Goal: Information Seeking & Learning: Learn about a topic

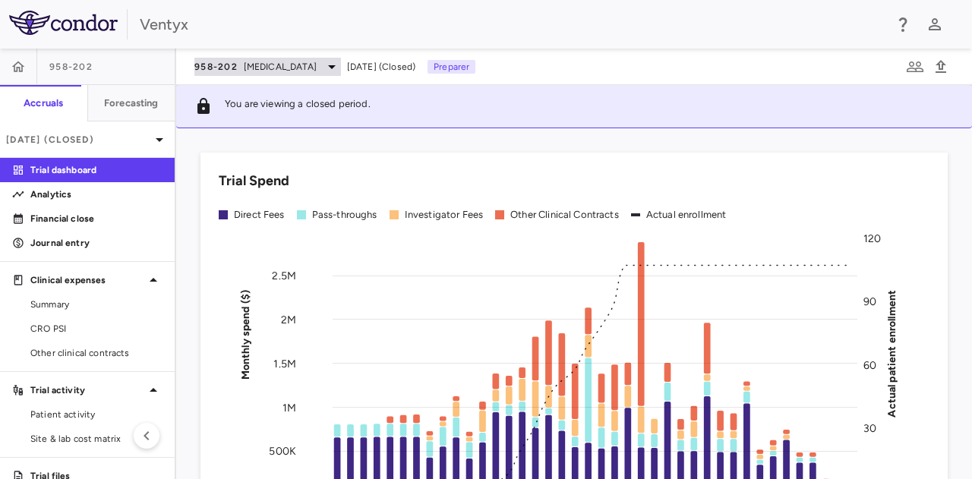
click at [275, 60] on span "[MEDICAL_DATA]" at bounding box center [280, 67] width 73 height 14
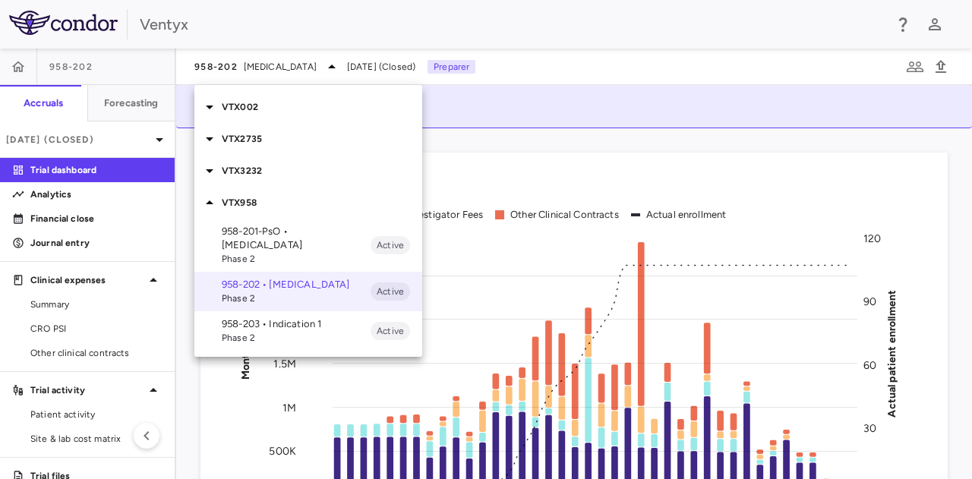
click at [263, 112] on p "VTX002" at bounding box center [322, 107] width 200 height 14
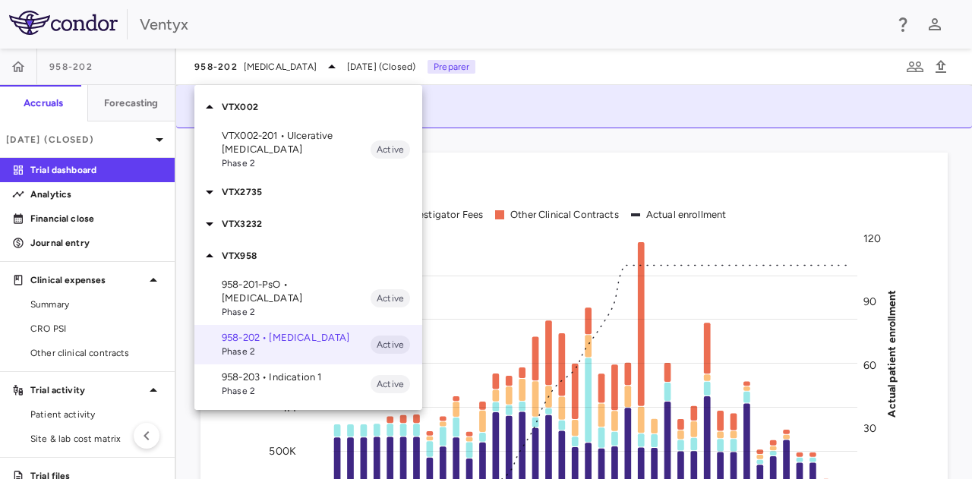
click at [260, 142] on p "VTX002-201 • Ulcerative [MEDICAL_DATA]" at bounding box center [296, 142] width 149 height 27
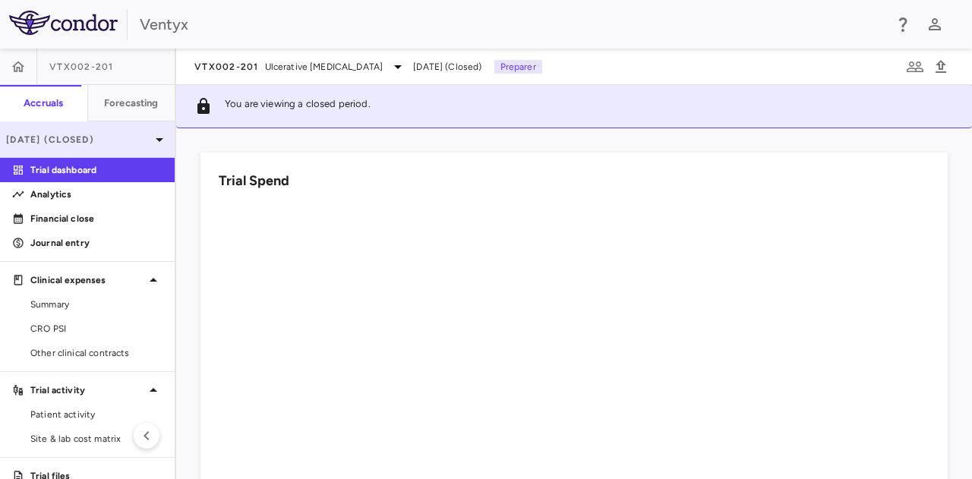
click at [152, 140] on icon at bounding box center [159, 140] width 18 height 18
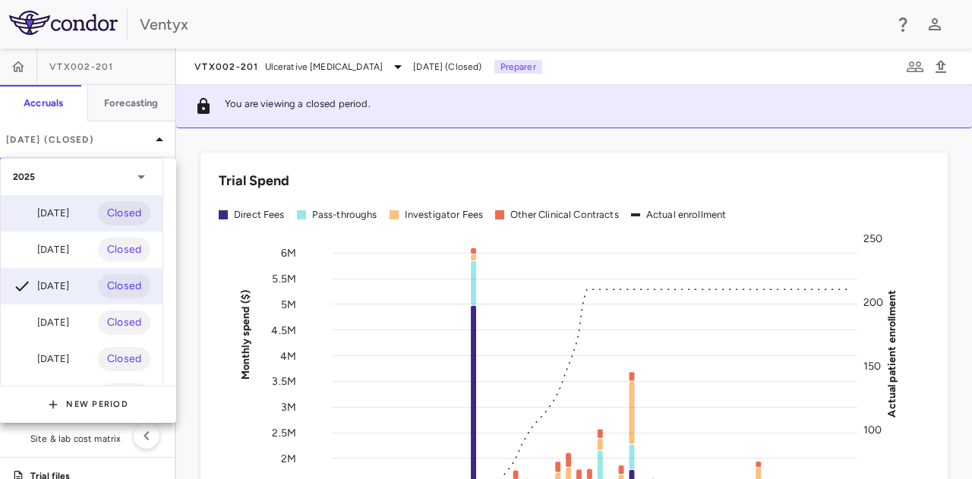
click at [54, 213] on div "[DATE]" at bounding box center [41, 213] width 56 height 18
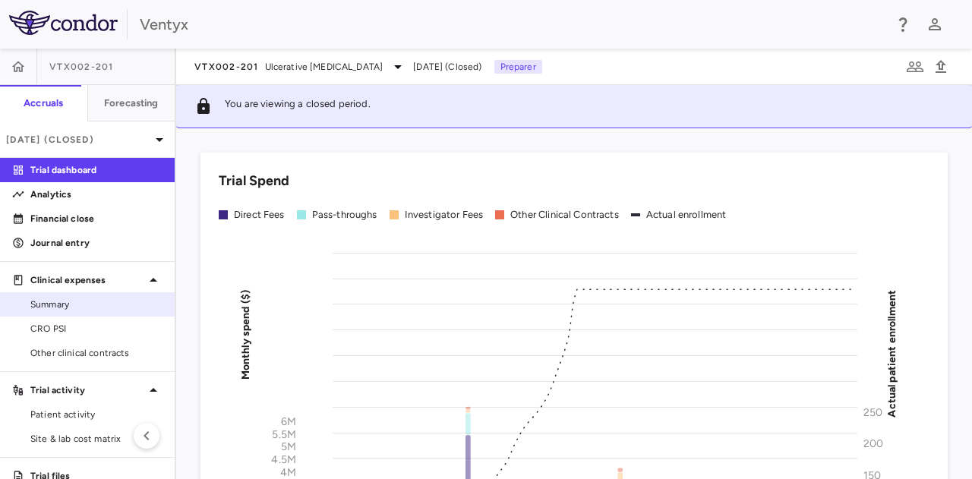
click at [77, 303] on span "Summary" at bounding box center [96, 305] width 132 height 14
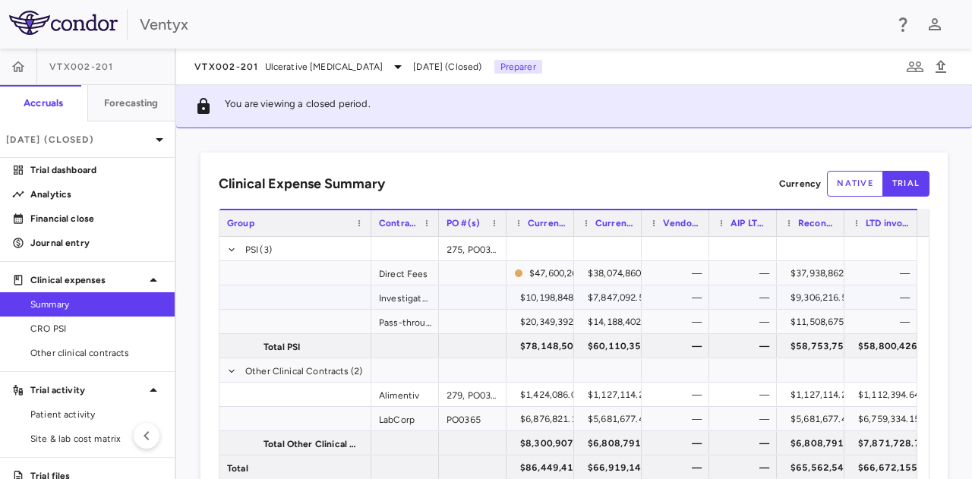
scroll to position [43, 0]
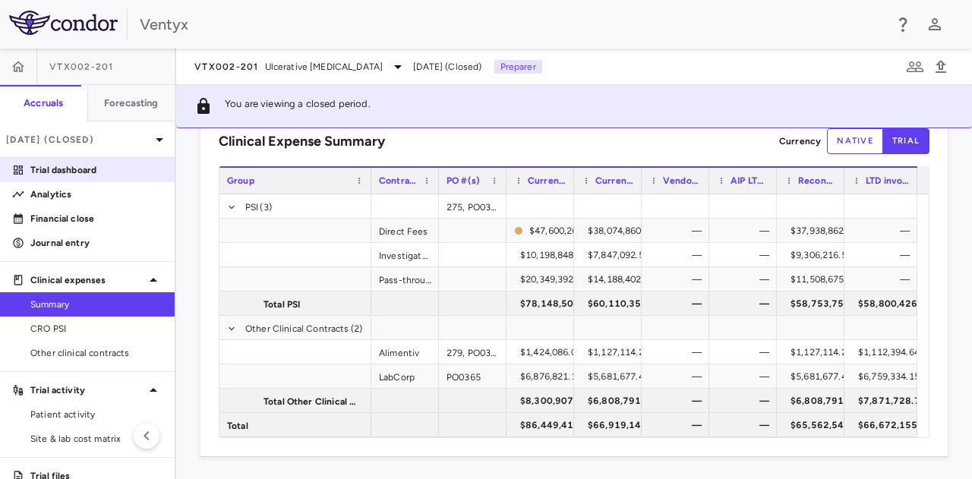
click at [98, 168] on p "Trial dashboard" at bounding box center [96, 170] width 132 height 14
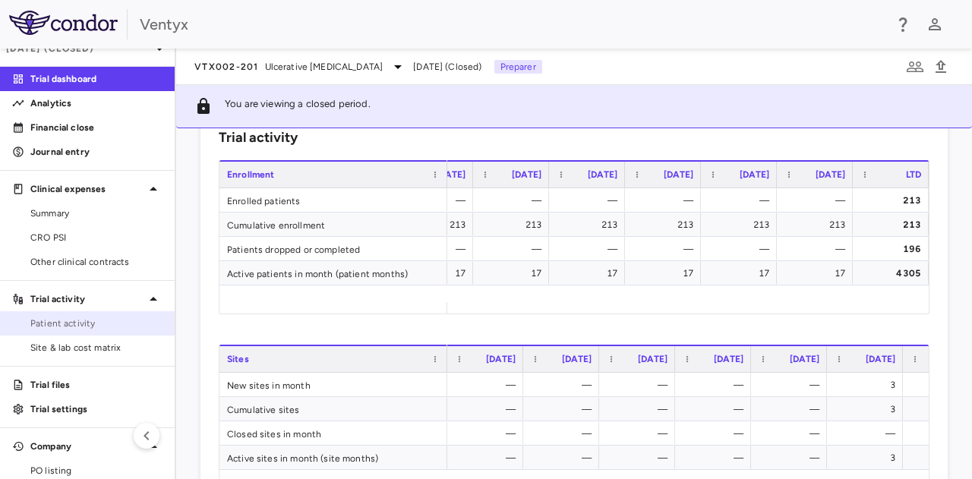
click at [74, 312] on link "Patient activity" at bounding box center [87, 323] width 175 height 23
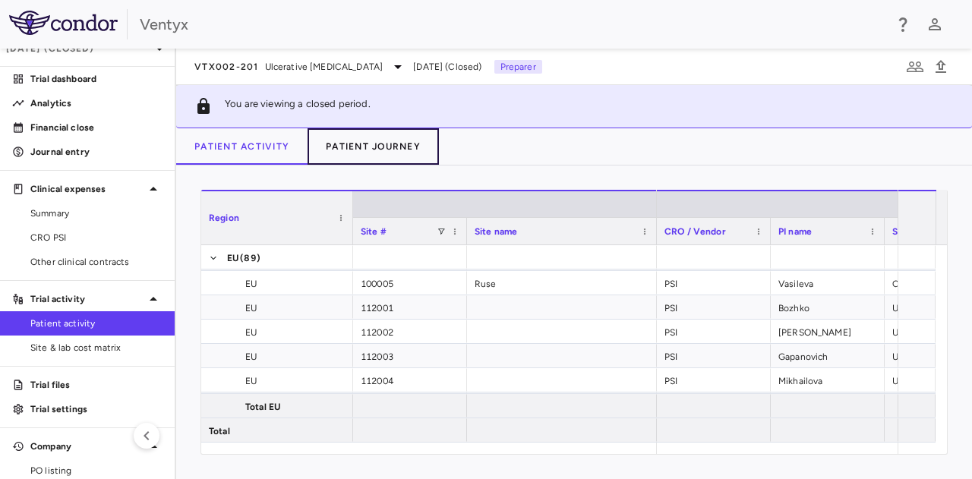
click at [351, 142] on button "Patient Journey" at bounding box center [373, 146] width 131 height 36
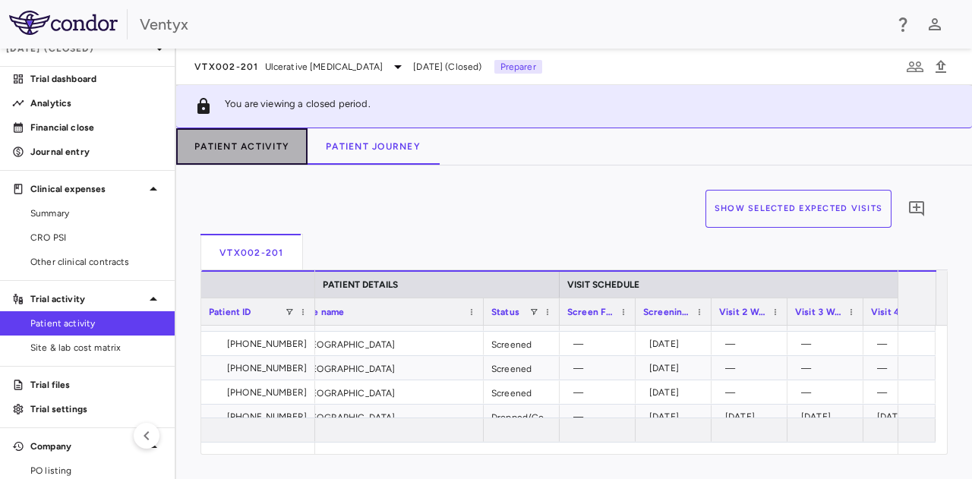
click at [234, 154] on button "Patient Activity" at bounding box center [241, 146] width 131 height 36
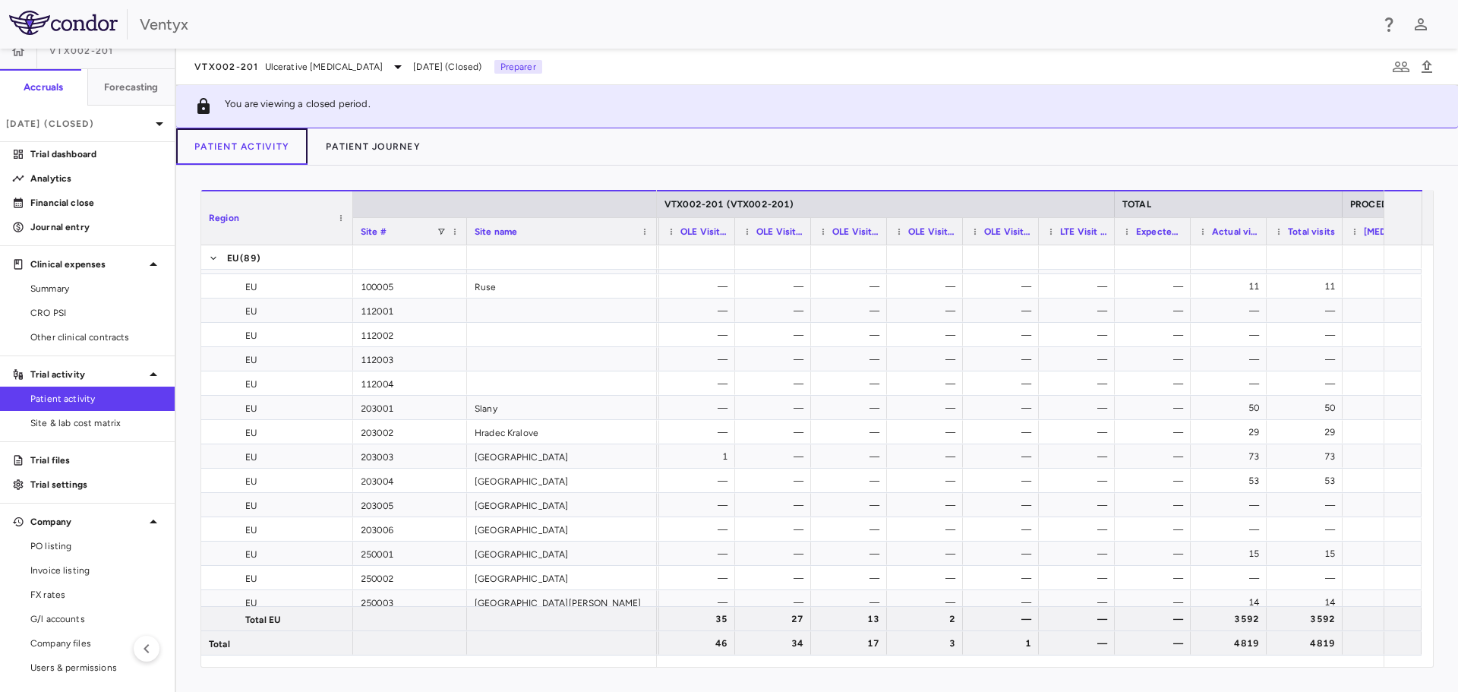
scroll to position [0, 3566]
click at [295, 76] on div "VTX002-201 Ulcerative [MEDICAL_DATA] [DATE] (Closed) Preparer" at bounding box center [817, 67] width 1282 height 36
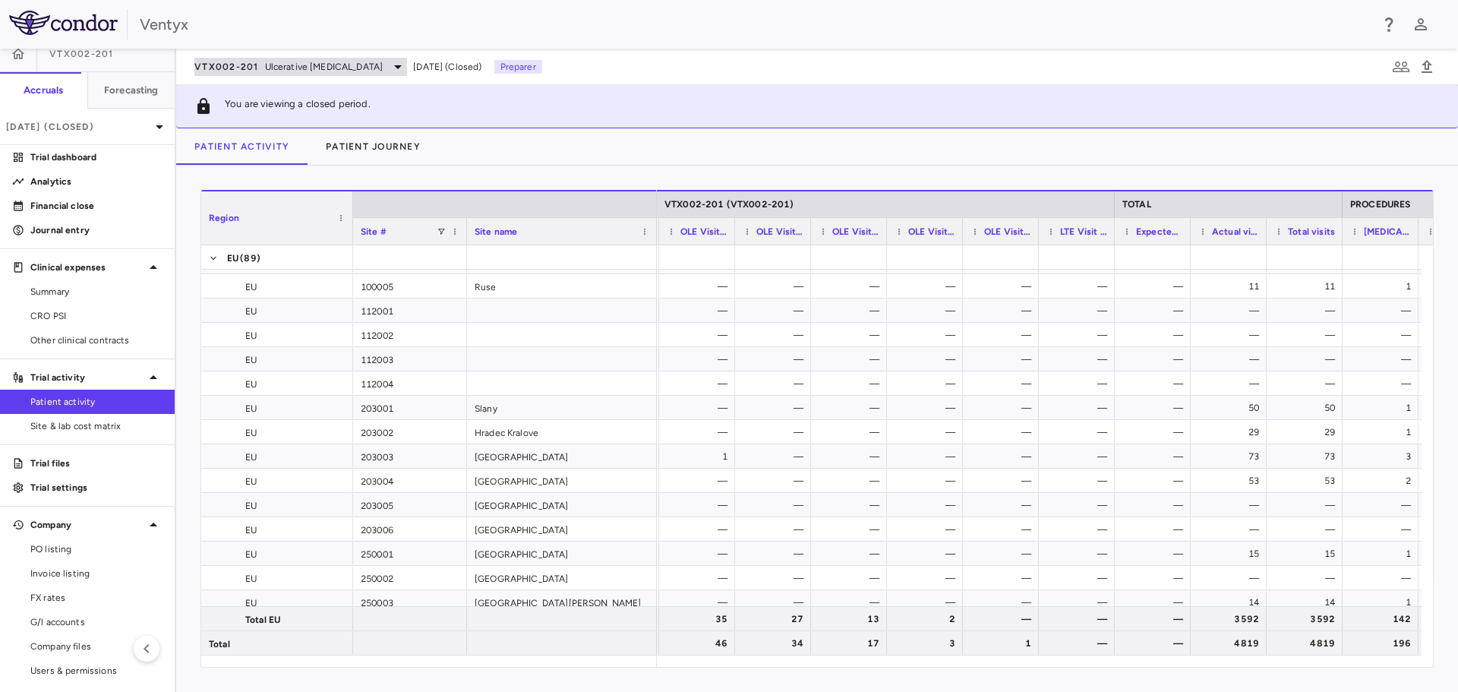
click at [295, 71] on span "Ulcerative [MEDICAL_DATA]" at bounding box center [324, 67] width 118 height 14
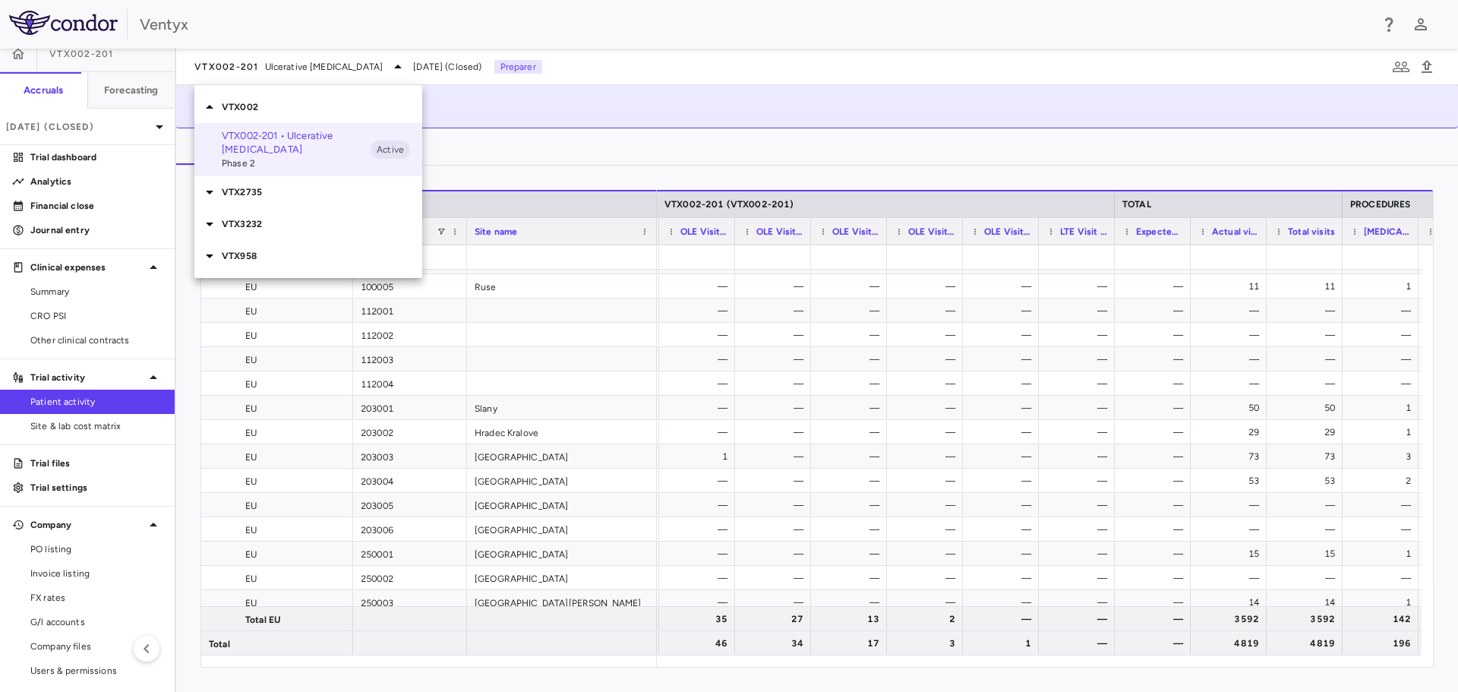
click at [61, 355] on div at bounding box center [729, 346] width 1458 height 692
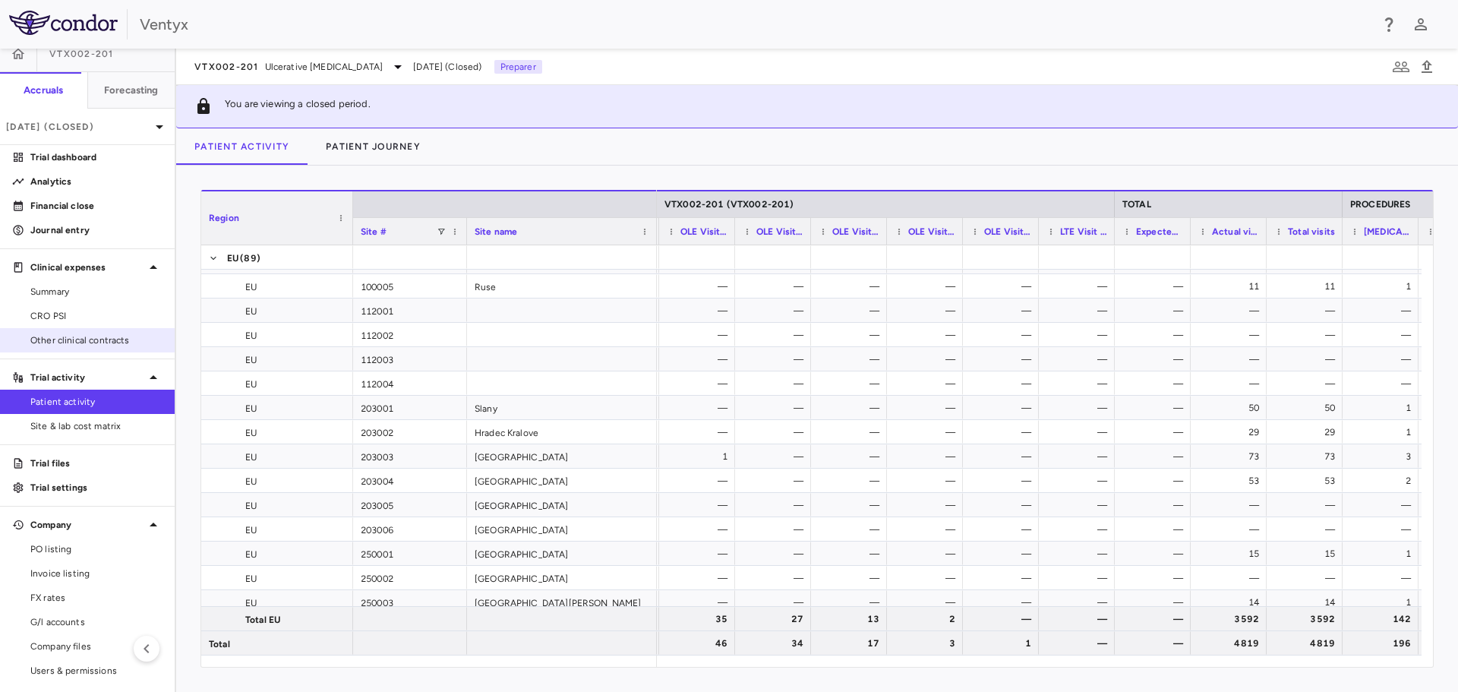
click at [65, 336] on span "Other clinical contracts" at bounding box center [96, 340] width 132 height 14
